Goal: Check status: Check status

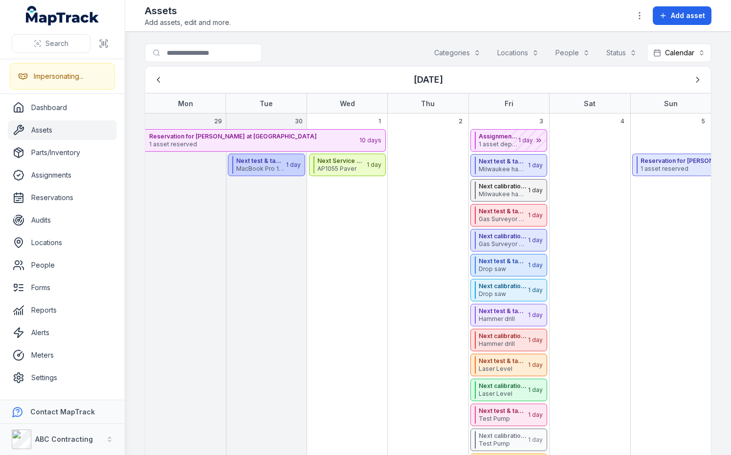
click at [250, 167] on span "MacBook Pro 16” 2023 (M3 Pro/18GB/512GB)" at bounding box center [260, 169] width 48 height 8
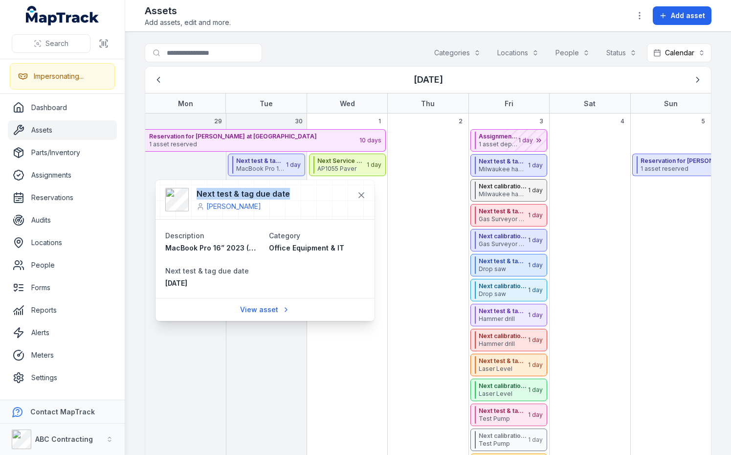
drag, startPoint x: 195, startPoint y: 191, endPoint x: 285, endPoint y: 194, distance: 90.0
click at [285, 194] on div "Next test & tag due date [PERSON_NAME]" at bounding box center [235, 199] width 140 height 23
click at [176, 200] on div "Next test & tag due date [PERSON_NAME] Description MacBook Pro 16” 2023 (M3 Pro…" at bounding box center [264, 250] width 219 height 141
click at [237, 234] on dt "Description" at bounding box center [213, 235] width 96 height 12
drag, startPoint x: 199, startPoint y: 194, endPoint x: 310, endPoint y: 188, distance: 111.1
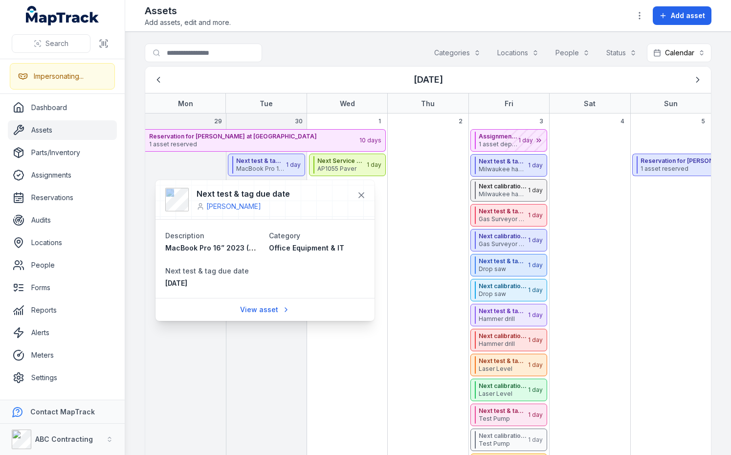
click at [310, 188] on div "Next test & tag due date [PERSON_NAME]" at bounding box center [264, 200] width 219 height 40
click at [269, 197] on h4 "Next test & tag due date" at bounding box center [243, 194] width 93 height 12
drag, startPoint x: 289, startPoint y: 191, endPoint x: 194, endPoint y: 196, distance: 95.5
click at [194, 196] on div "Next test & tag due date [PERSON_NAME]" at bounding box center [235, 199] width 140 height 23
click at [254, 191] on h4 "Next test & tag due date" at bounding box center [243, 194] width 93 height 12
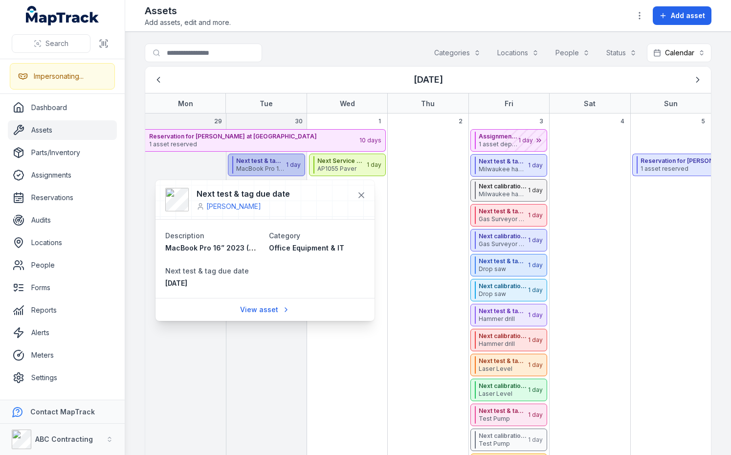
click at [263, 159] on strong "Next test & tag due date" at bounding box center [260, 161] width 48 height 8
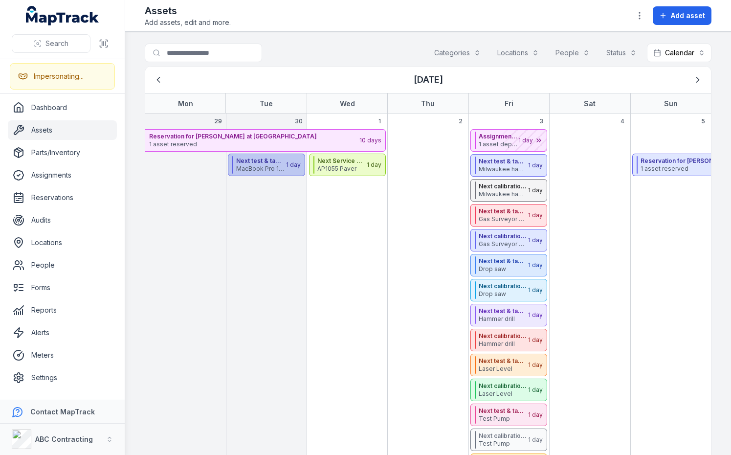
click at [260, 162] on strong "Next test & tag due date" at bounding box center [260, 161] width 48 height 8
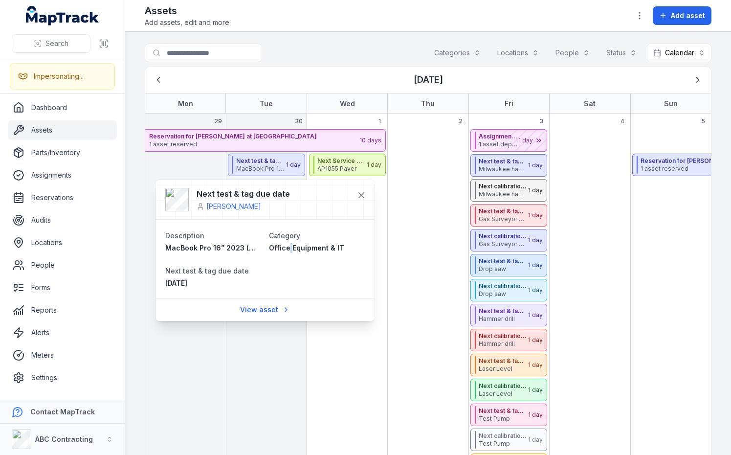
drag, startPoint x: 289, startPoint y: 252, endPoint x: 299, endPoint y: 249, distance: 9.9
click at [293, 251] on div "Office Equipment & IT" at bounding box center [317, 248] width 96 height 10
click at [308, 248] on span "Office Equipment & IT" at bounding box center [306, 247] width 75 height 8
click at [305, 250] on span "Office Equipment & IT" at bounding box center [306, 247] width 75 height 8
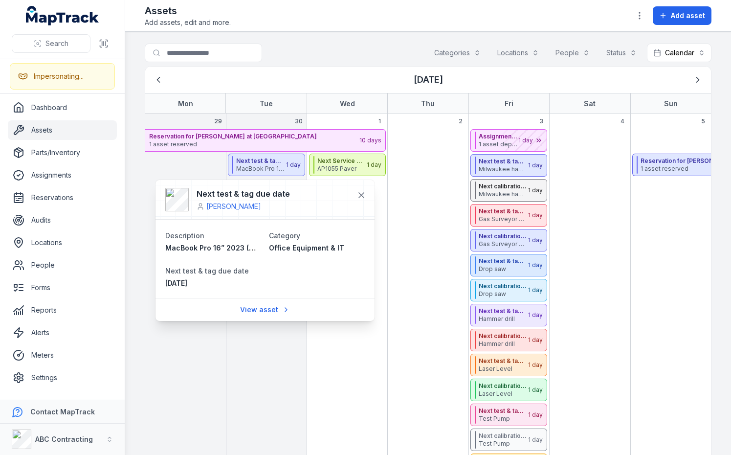
click at [318, 269] on dl "Description MacBook Pro 16” 2023 (M3 Pro/18GB/512GB) Category Office Equipment …" at bounding box center [264, 258] width 199 height 59
click at [306, 248] on span "Office Equipment & IT" at bounding box center [306, 247] width 75 height 8
click at [679, 55] on button "Calendar ********" at bounding box center [679, 53] width 65 height 19
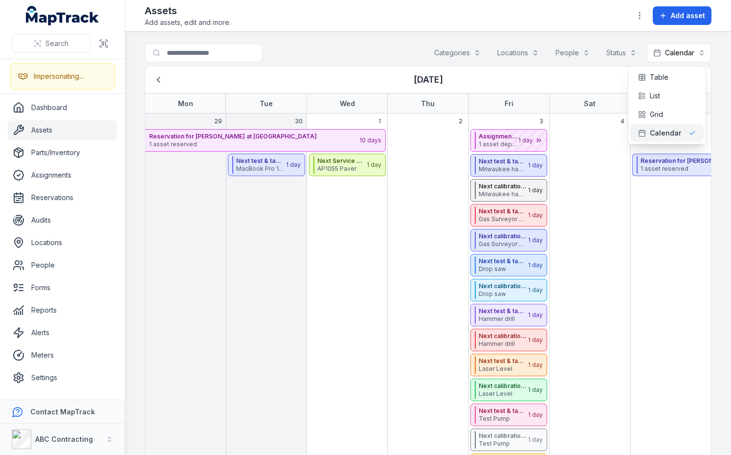
click at [652, 77] on div "[DATE]" at bounding box center [428, 79] width 558 height 19
drag, startPoint x: 713, startPoint y: 74, endPoint x: 633, endPoint y: 66, distance: 80.1
click at [713, 74] on main "Search for assets Categories Locations People Status Calendar ******** [DATE] M…" at bounding box center [428, 243] width 606 height 423
click at [130, 75] on main "Search for assets Categories Locations People Status Calendar ******** [DATE] M…" at bounding box center [428, 243] width 606 height 423
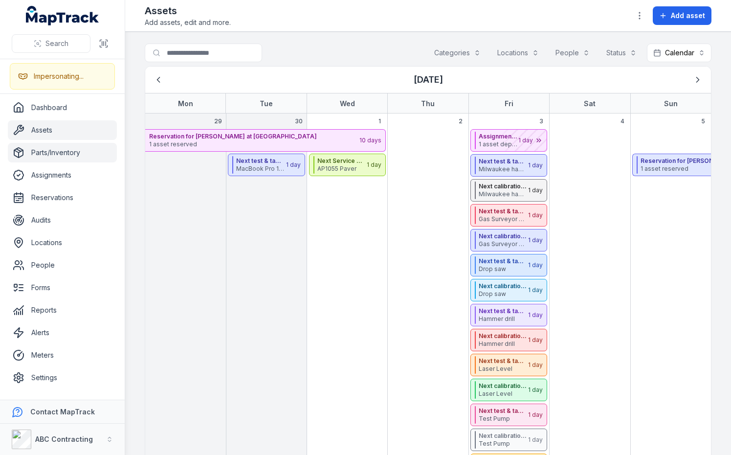
click at [49, 155] on link "Parts/Inventory" at bounding box center [62, 153] width 109 height 20
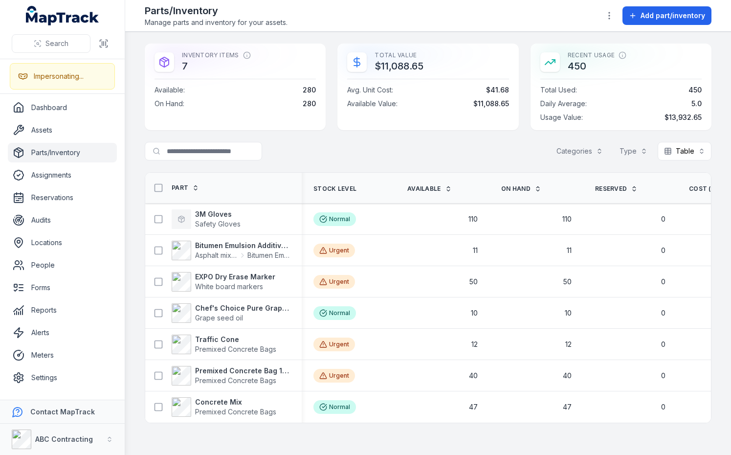
click at [329, 53] on div "Inventory Items 7 Available : 280 On Hand : 280 Total Value $11,088.65 Avg. Uni…" at bounding box center [428, 87] width 567 height 87
drag, startPoint x: 344, startPoint y: 49, endPoint x: 516, endPoint y: 121, distance: 185.9
click at [516, 121] on div "Total Value $11,088.65 Avg. Unit Cost : $41.68 Available Value : $11,088.65" at bounding box center [427, 87] width 181 height 87
click at [526, 112] on div "Inventory Items 7 Available : 280 On Hand : 280 Total Value $11,088.65 Avg. Uni…" at bounding box center [428, 87] width 567 height 87
click at [578, 108] on span "Daily Average :" at bounding box center [563, 104] width 46 height 10
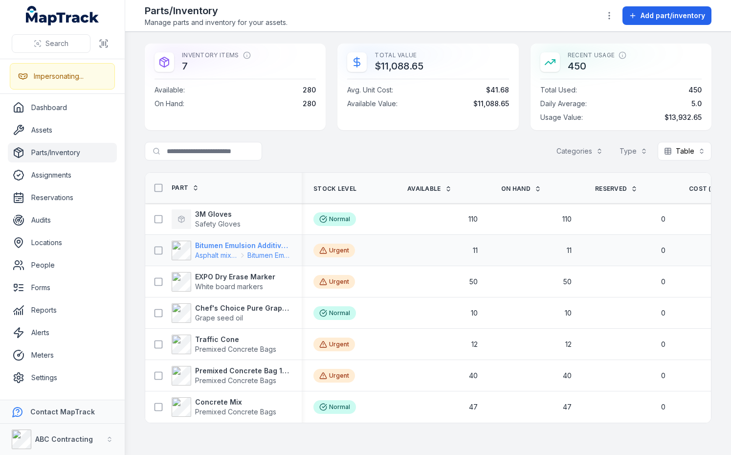
click at [210, 247] on strong "Bitumen Emulsion Additive - Cationic Emulsifier (Per Litre)" at bounding box center [242, 246] width 95 height 10
click at [429, 142] on div "Search for parts/inventory Categories Type Table *****" at bounding box center [428, 151] width 567 height 19
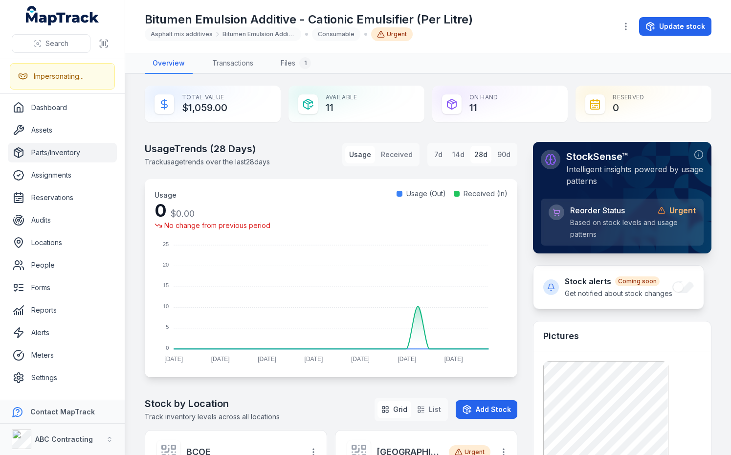
click at [302, 151] on div "Usage Trends ( 28 Days) Track usage trends over the last 28 days Usage Received…" at bounding box center [331, 154] width 373 height 25
drag, startPoint x: 475, startPoint y: 197, endPoint x: 505, endPoint y: 192, distance: 30.3
click at [505, 192] on div "Usage 0 $0.00 No change from previous period Usage (Out) Received (In) 25 25 20…" at bounding box center [331, 278] width 373 height 198
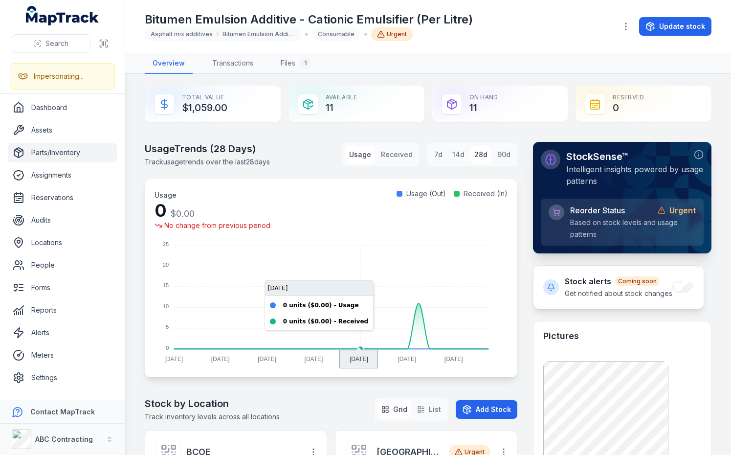
scroll to position [106, 0]
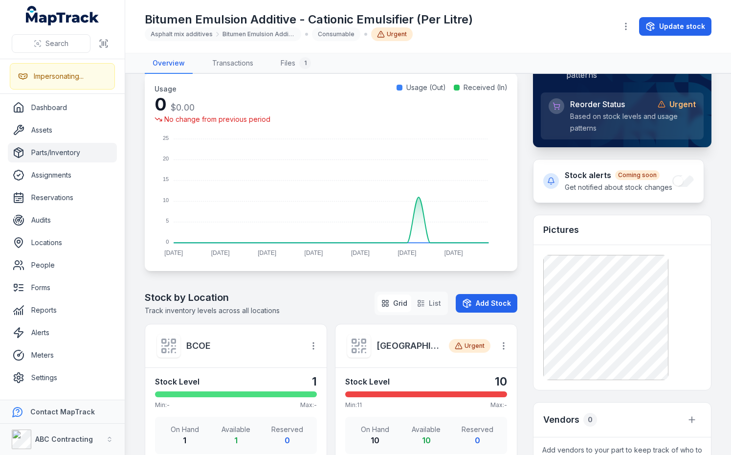
click at [328, 306] on div "Stock by Location Track inventory levels across all locations Grid List Add Sto…" at bounding box center [331, 302] width 373 height 25
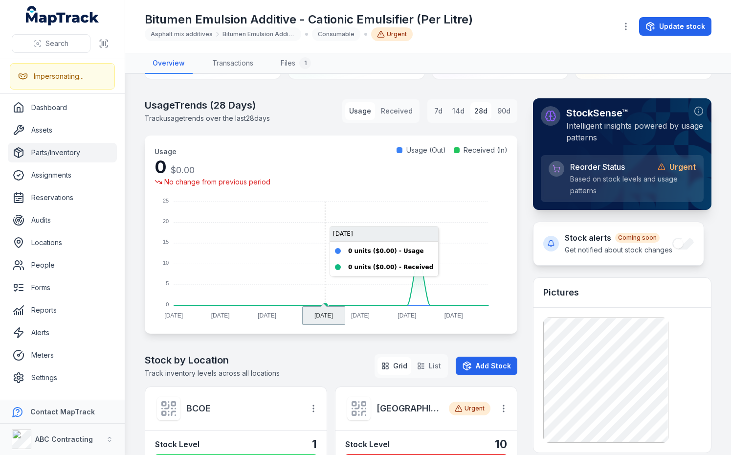
scroll to position [43, 0]
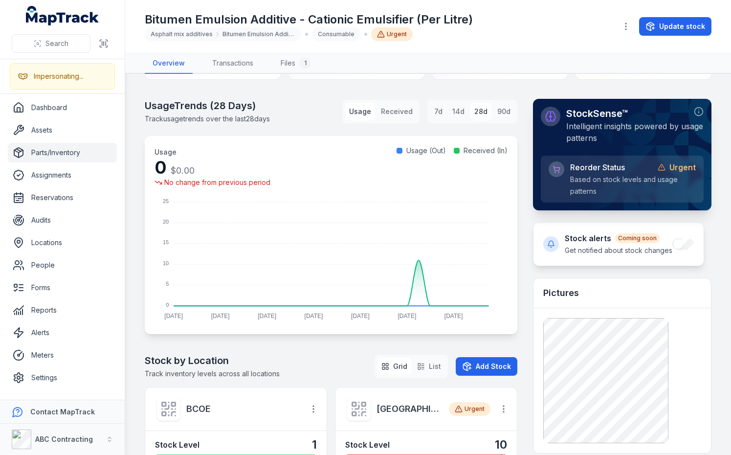
click at [327, 106] on div "Usage Trends ( 28 Days) Track usage trends over the last 28 days Usage Received…" at bounding box center [331, 111] width 373 height 25
click at [332, 117] on div "Usage Trends ( 28 Days) Track usage trends over the last 28 days Usage Received…" at bounding box center [331, 111] width 373 height 25
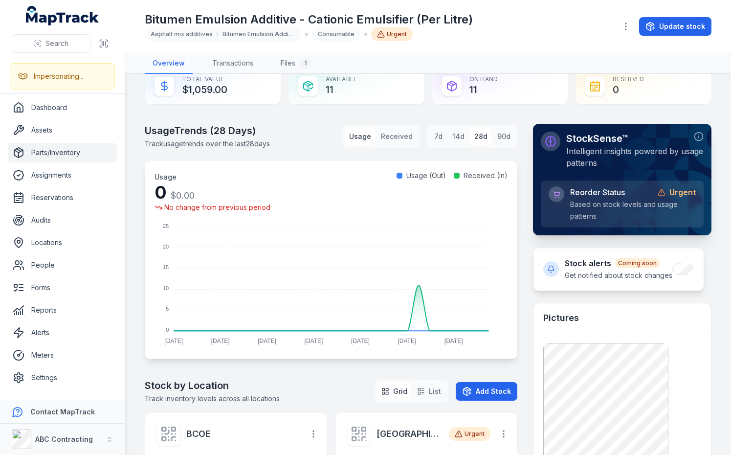
scroll to position [12, 0]
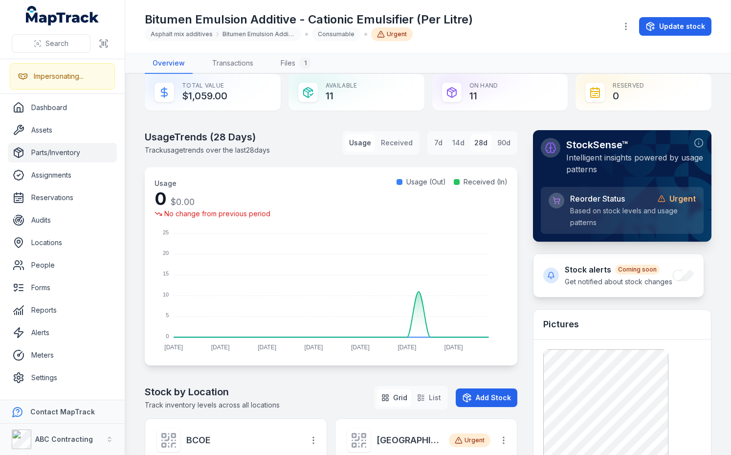
click at [322, 137] on div "Usage Trends ( 28 Days) Track usage trends over the last 28 days Usage Received…" at bounding box center [331, 142] width 373 height 25
click at [317, 138] on div "Usage Trends ( 28 Days) Track usage trends over the last 28 days Usage Received…" at bounding box center [331, 142] width 373 height 25
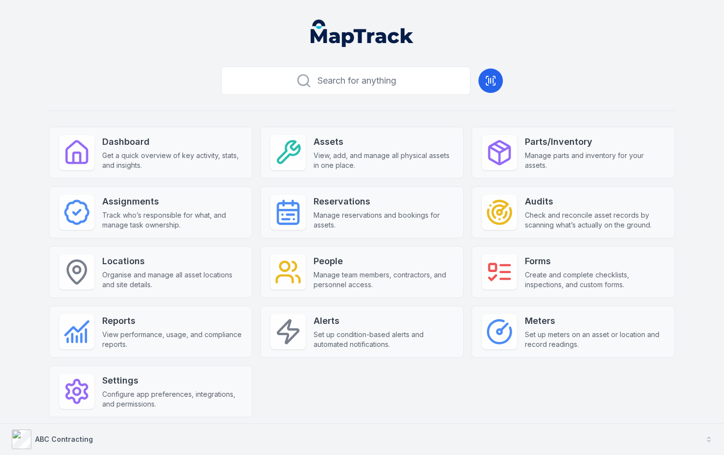
click at [122, 437] on button "ABC Contracting" at bounding box center [362, 438] width 724 height 31
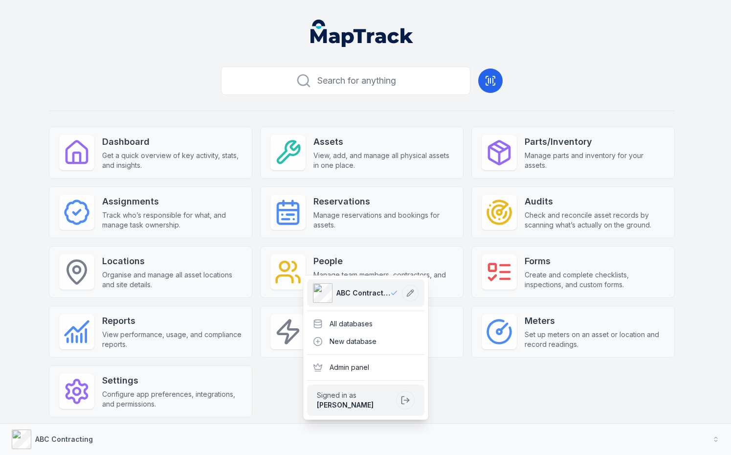
click at [526, 379] on div "Search for anything Dashboard Get a quick overview of key activity, stats, and …" at bounding box center [362, 256] width 626 height 386
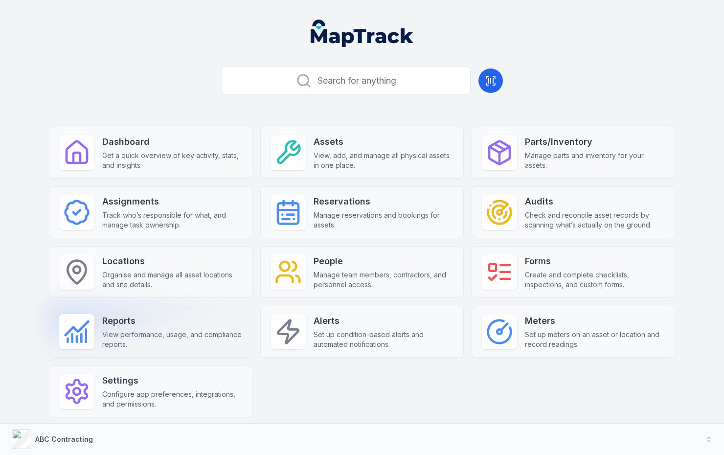
click at [208, 334] on span "View performance, usage, and compliance reports." at bounding box center [172, 340] width 140 height 20
